Goal: Information Seeking & Learning: Compare options

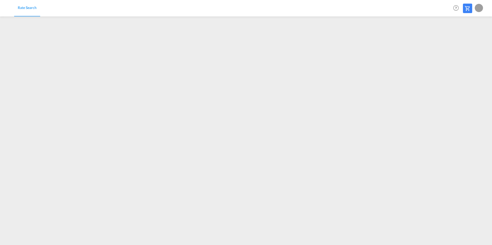
click at [22, 8] on span "Rate Search" at bounding box center [27, 7] width 19 height 4
